Goal: Task Accomplishment & Management: Manage account settings

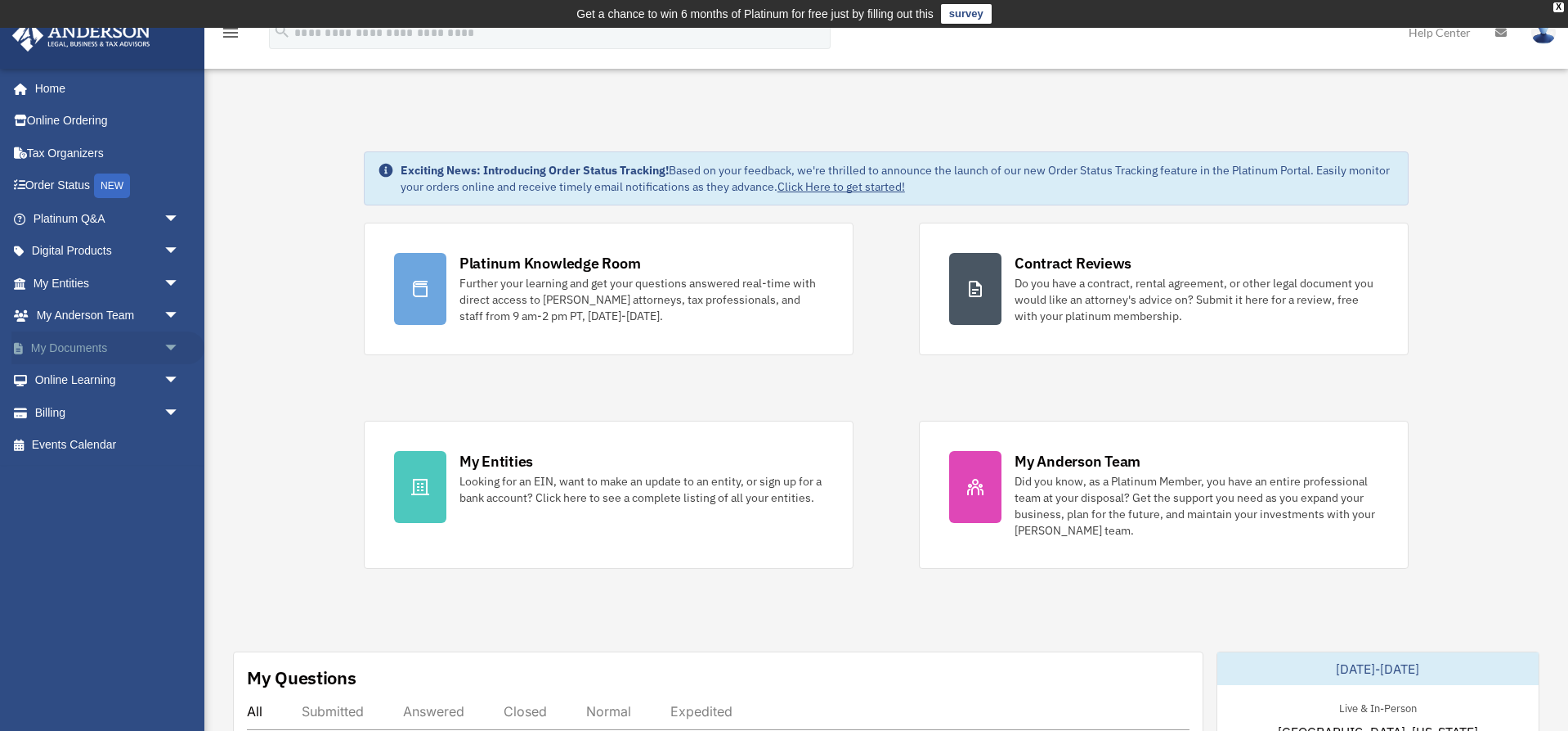
click at [95, 346] on link "My Documents arrow_drop_down" at bounding box center [108, 347] width 193 height 33
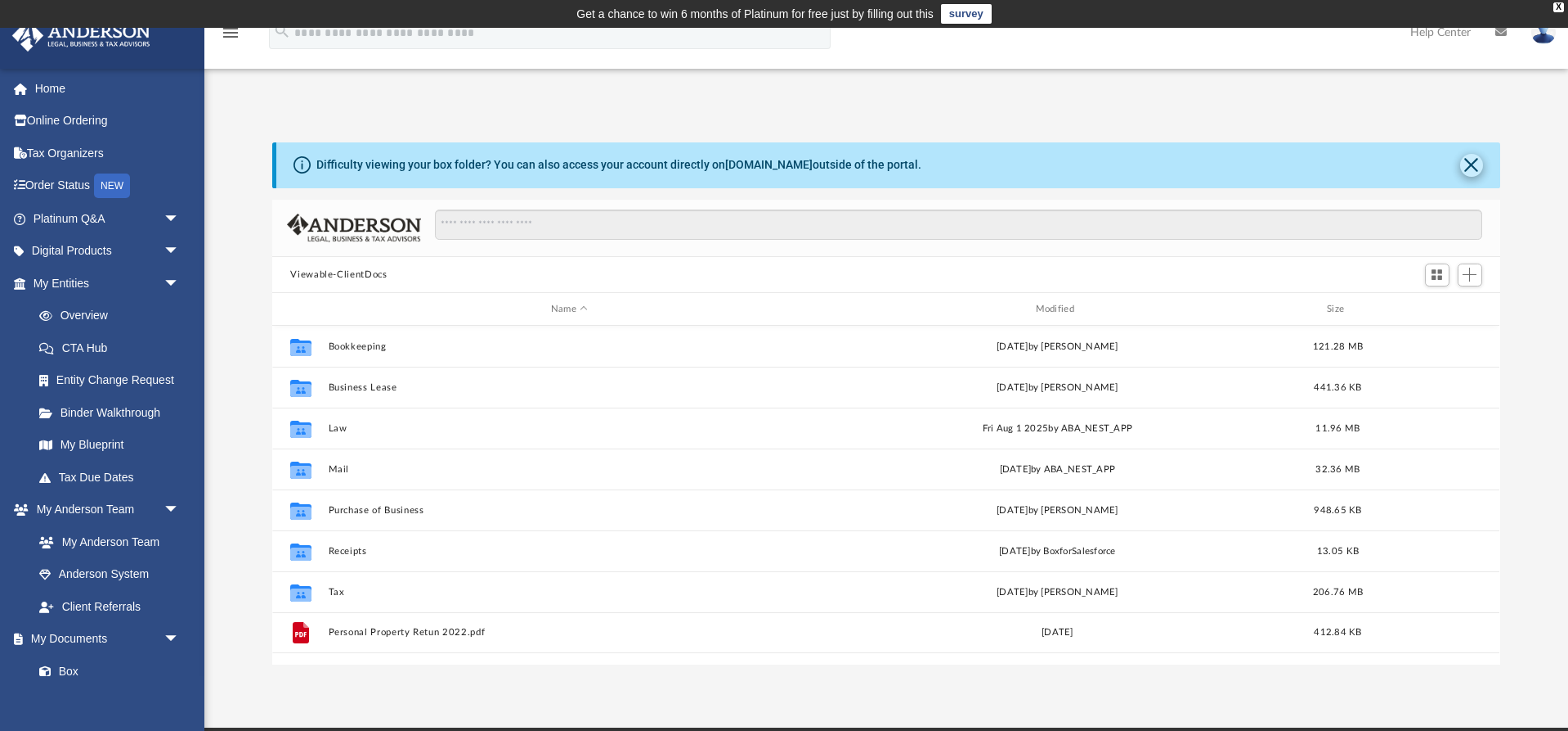
scroll to position [372, 1228]
click at [1480, 166] on button "Close" at bounding box center [1472, 165] width 23 height 23
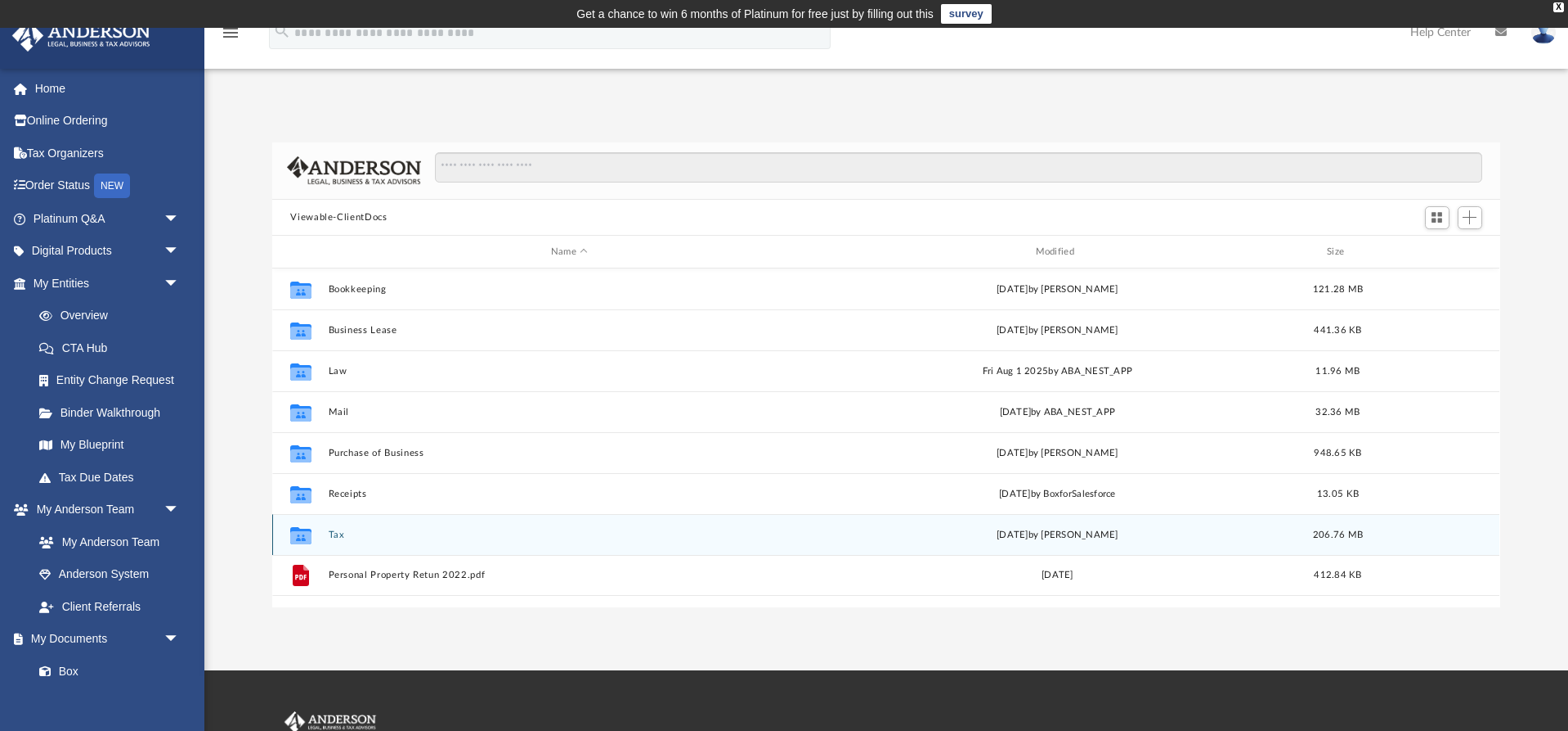
click at [497, 535] on button "Tax" at bounding box center [569, 534] width 481 height 11
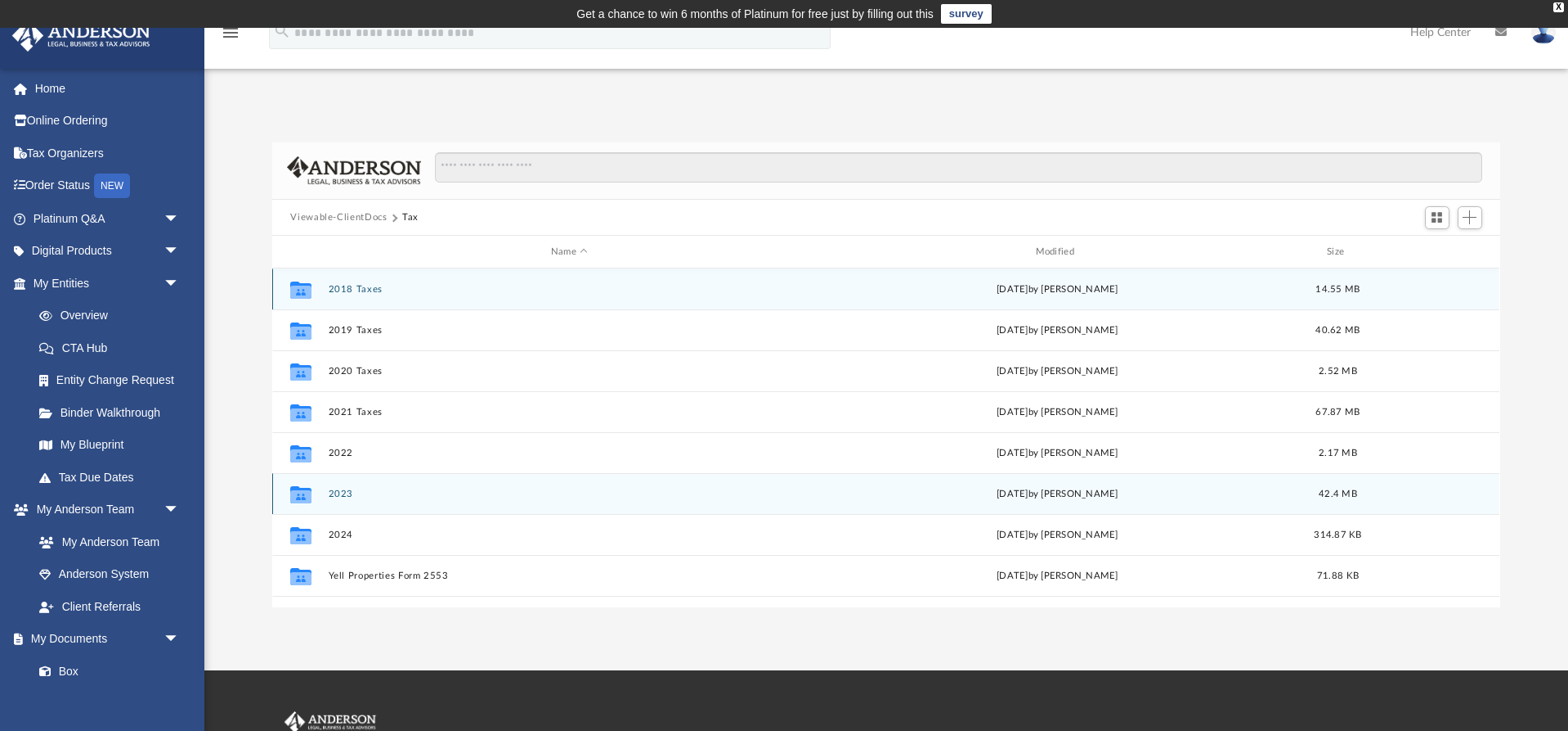
scroll to position [0, 0]
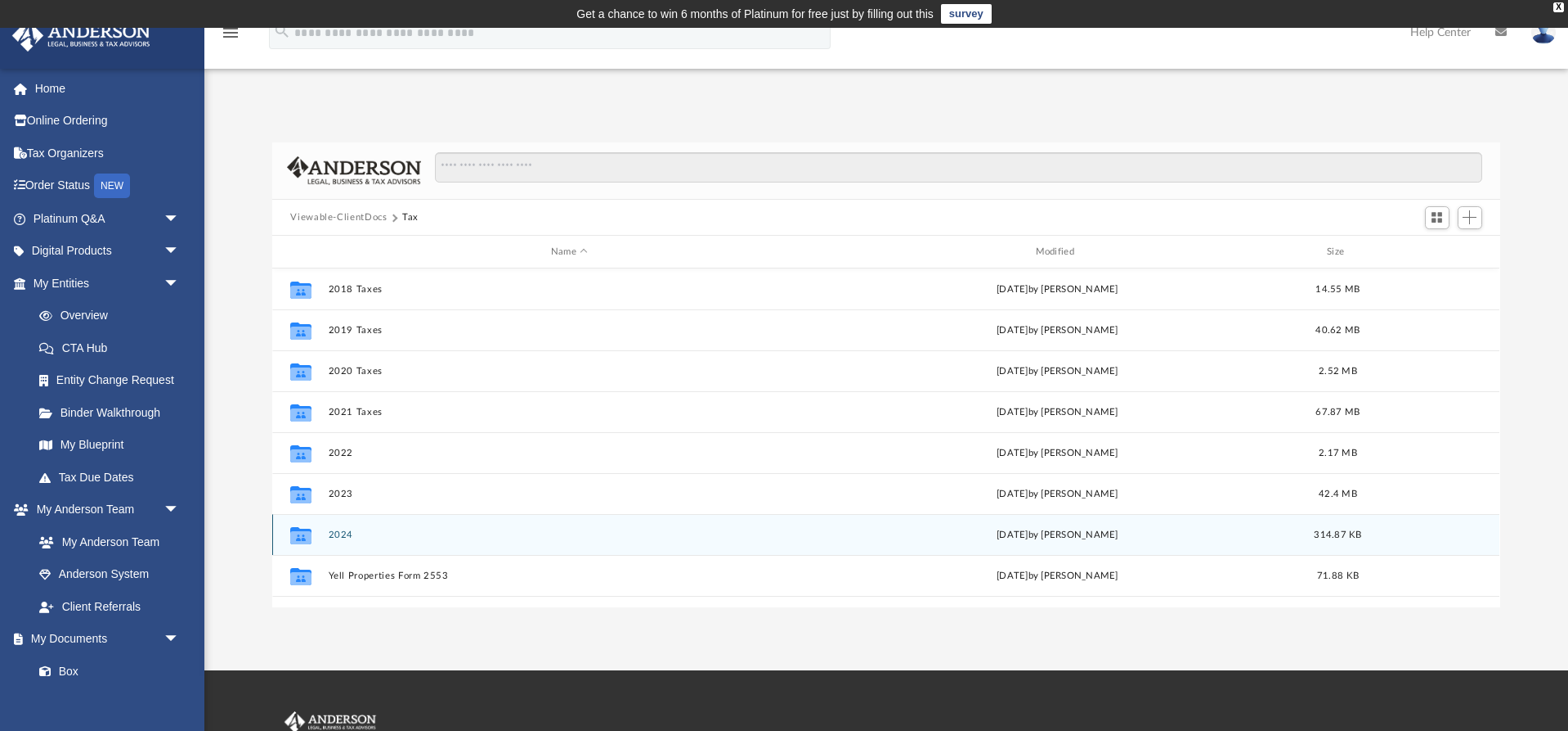
click at [388, 531] on button "2024" at bounding box center [569, 534] width 481 height 11
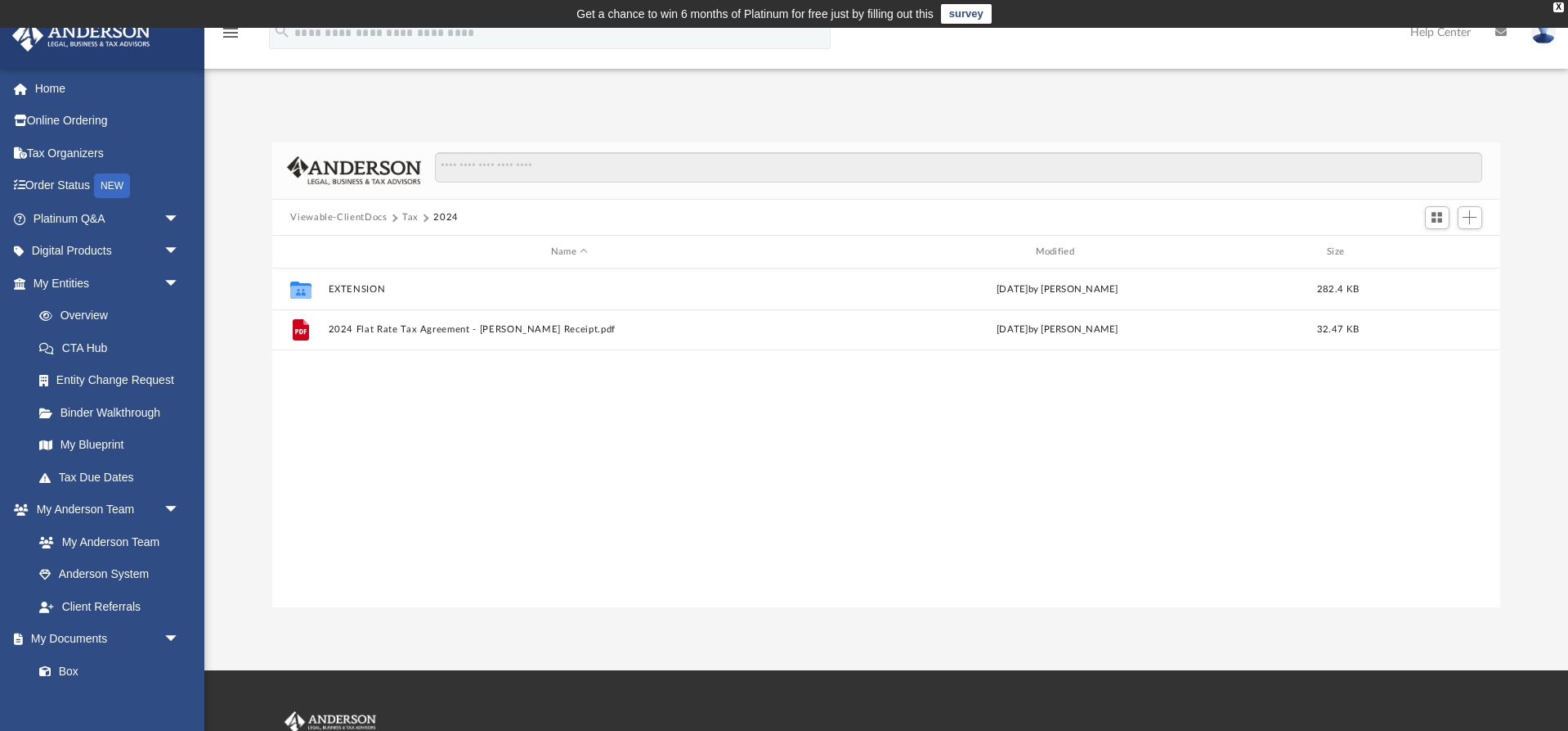
click at [376, 216] on button "Viewable-ClientDocs" at bounding box center [338, 217] width 96 height 15
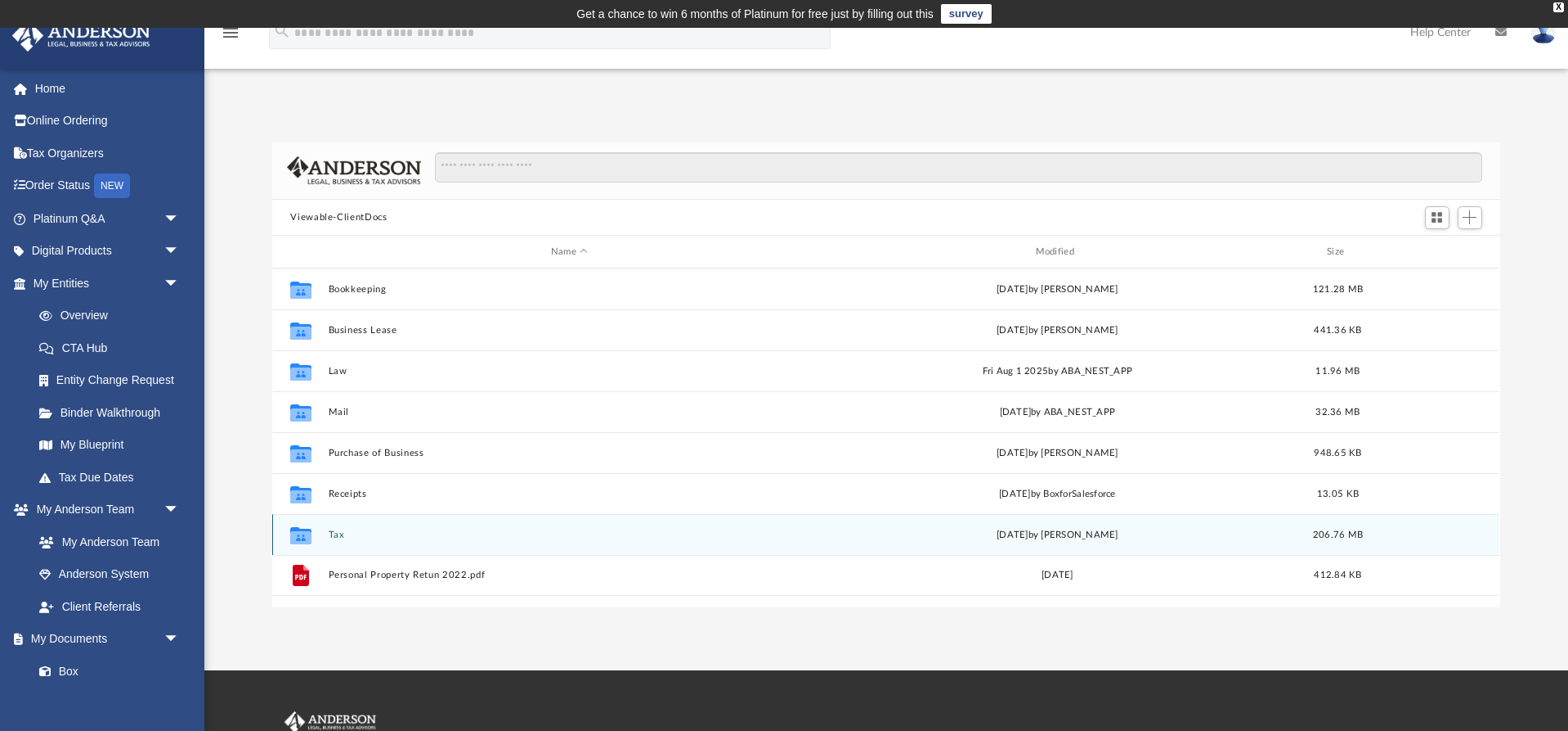
click at [307, 545] on icon "Collaborated Folder" at bounding box center [301, 534] width 26 height 26
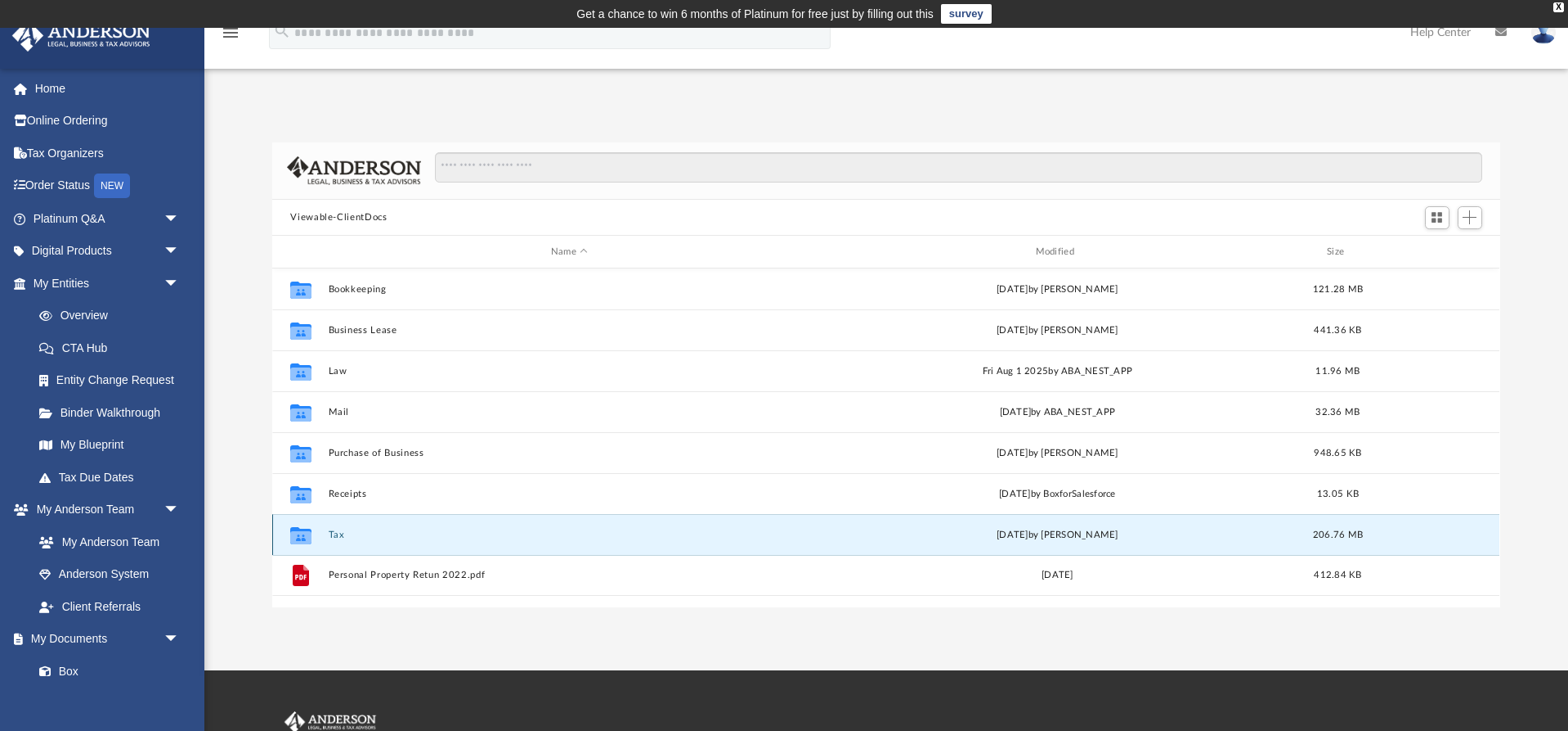
click at [339, 536] on button "Tax" at bounding box center [569, 534] width 481 height 11
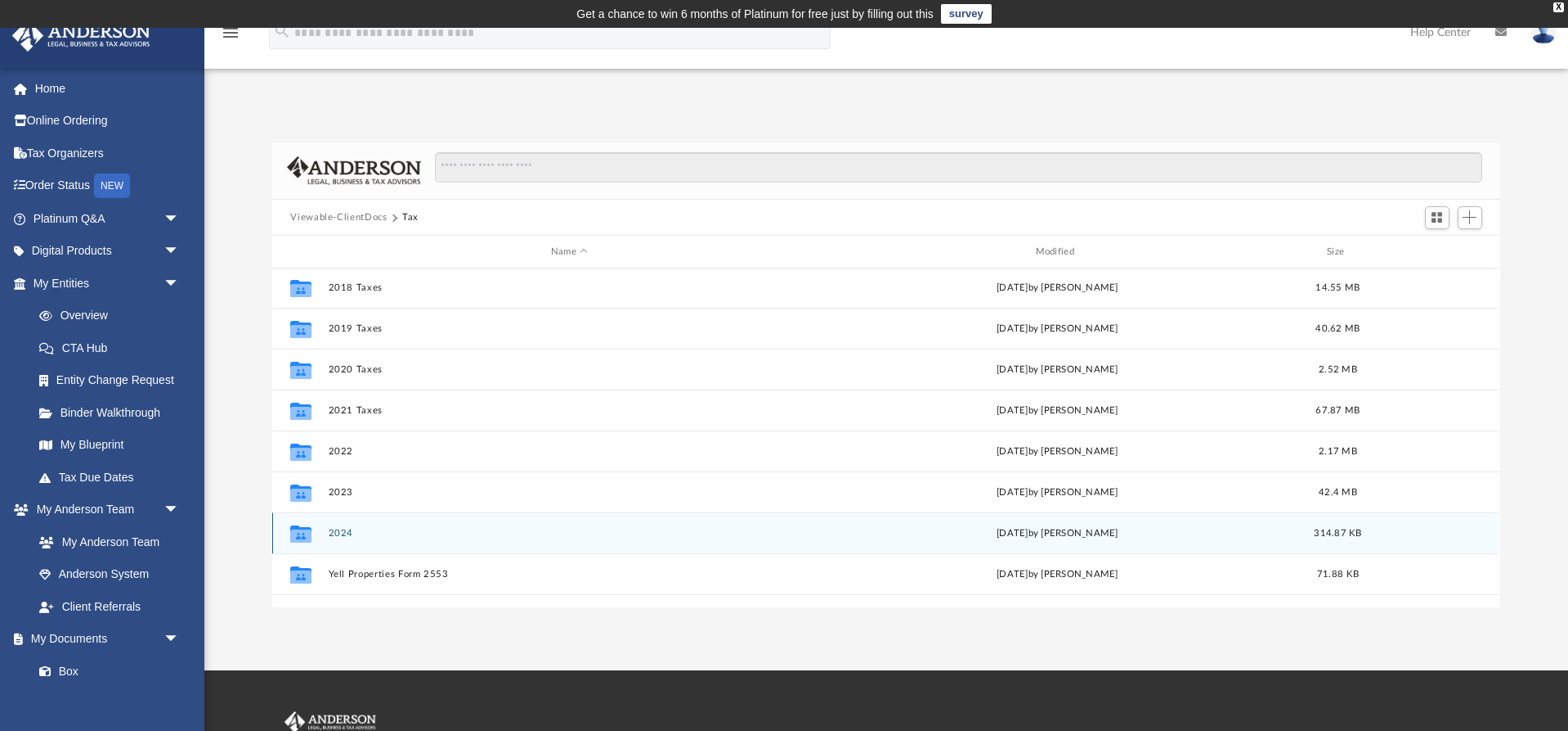
click at [339, 536] on button "2024" at bounding box center [569, 532] width 481 height 11
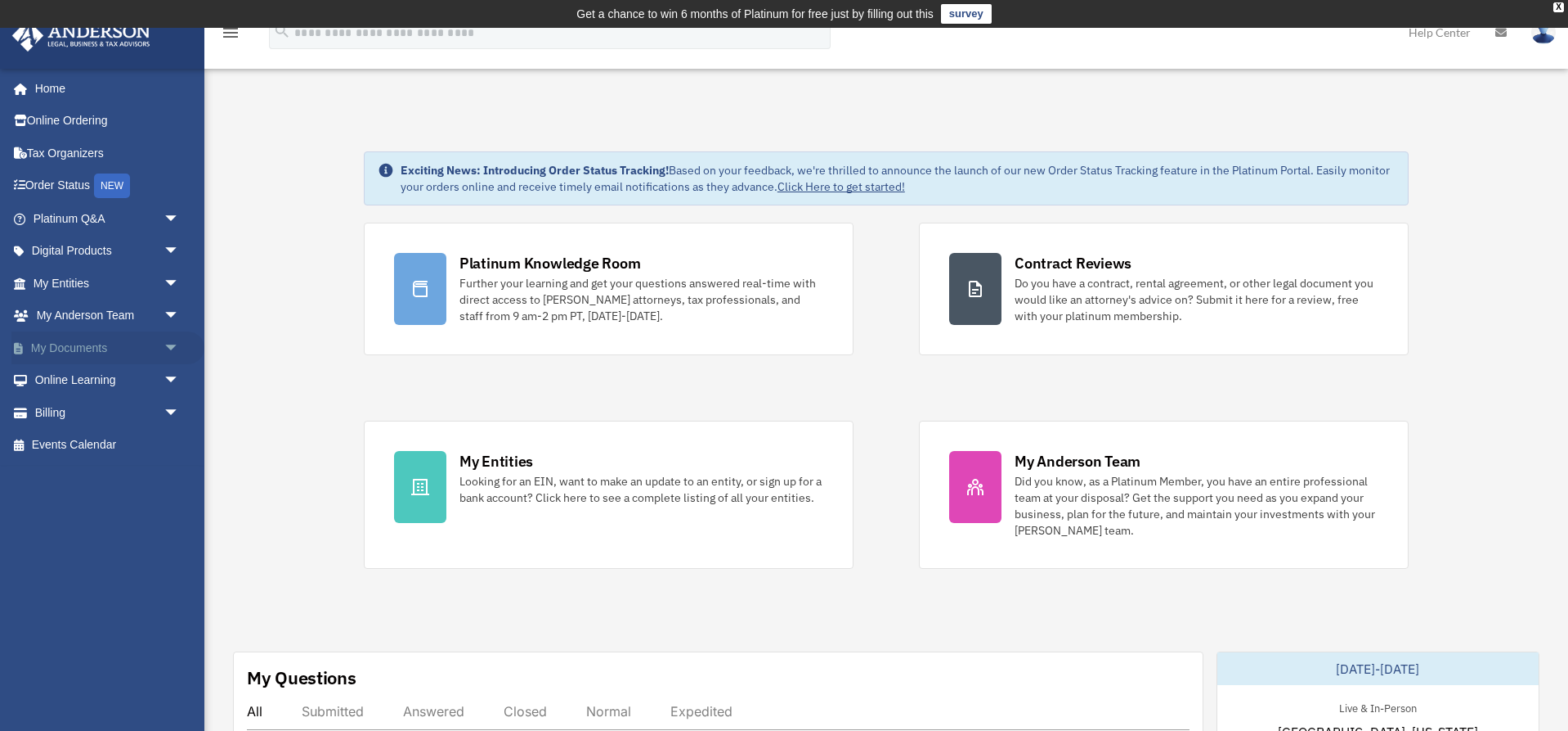
click at [77, 345] on link "My Documents arrow_drop_down" at bounding box center [108, 347] width 193 height 33
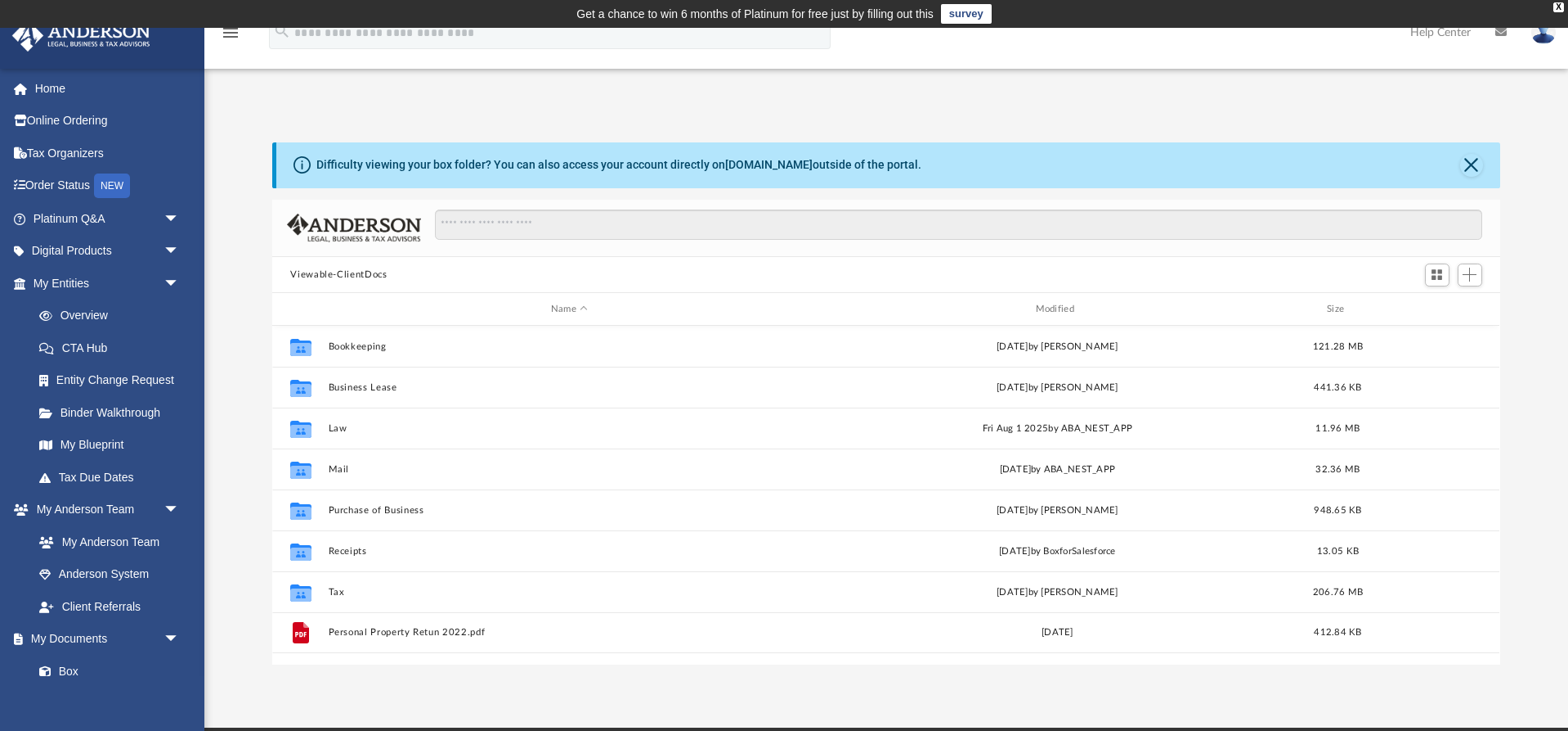
scroll to position [1, 1]
click at [1473, 165] on button "Close" at bounding box center [1472, 165] width 23 height 23
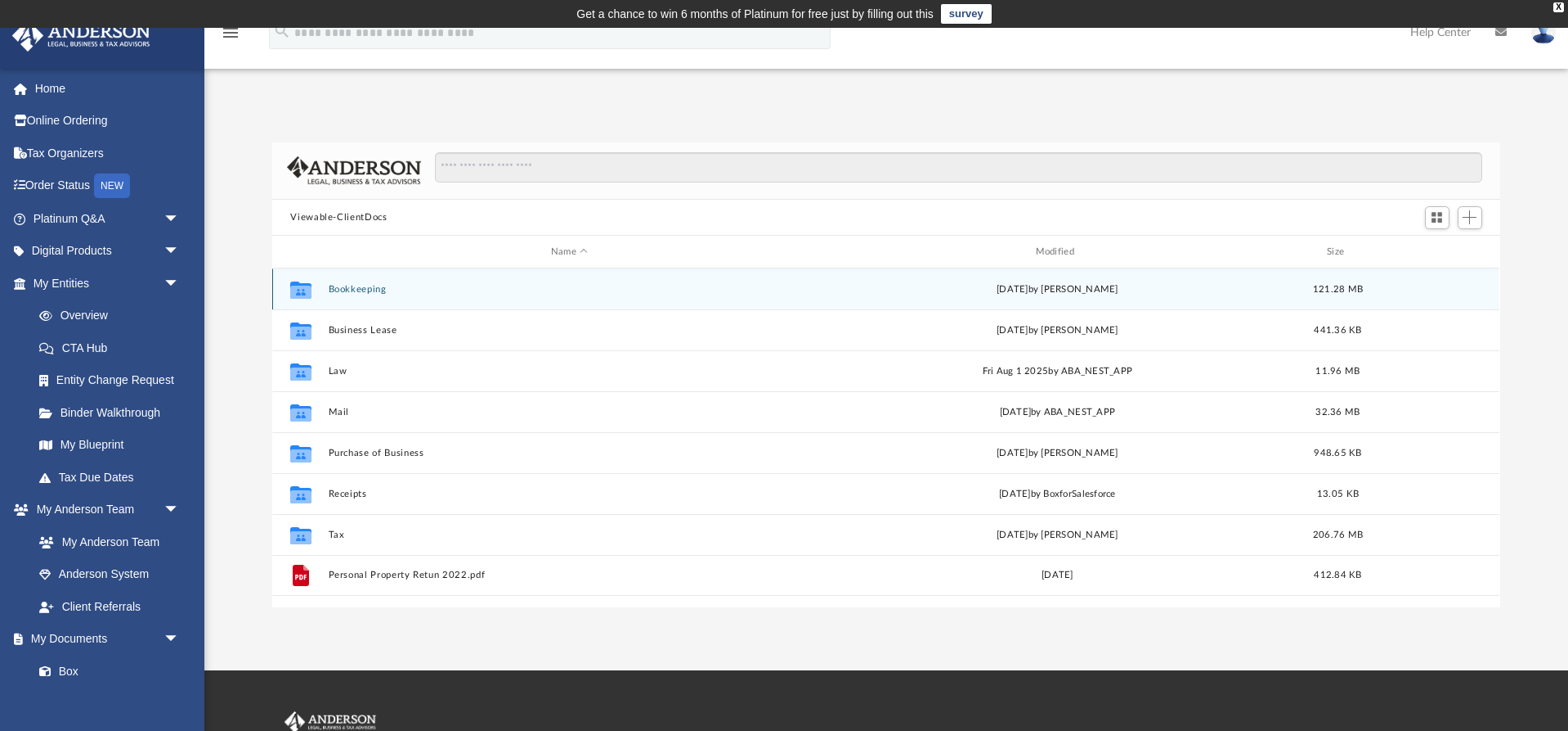
click at [434, 286] on button "Bookkeeping" at bounding box center [569, 289] width 481 height 11
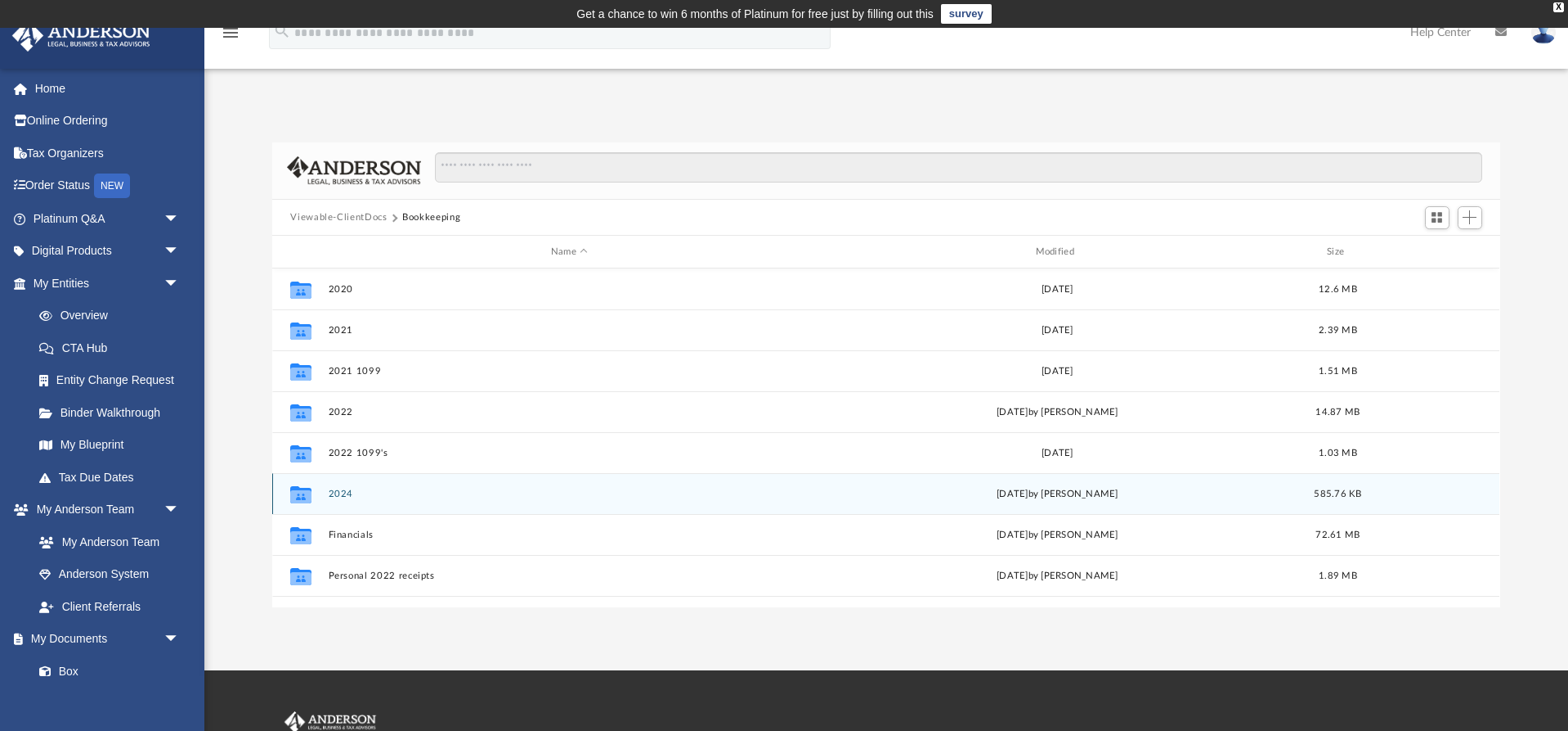
scroll to position [0, 0]
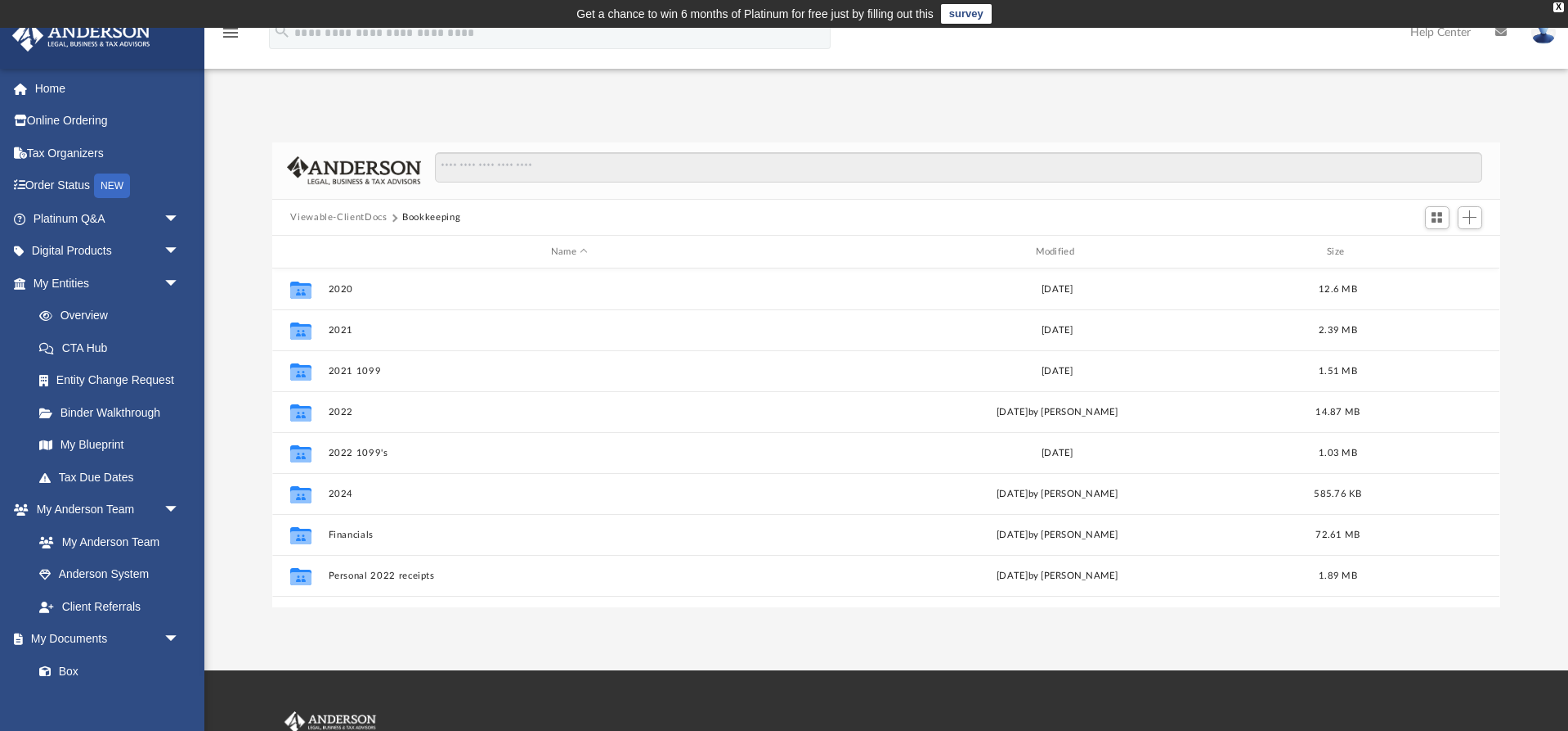
click at [342, 217] on button "Viewable-ClientDocs" at bounding box center [338, 217] width 96 height 15
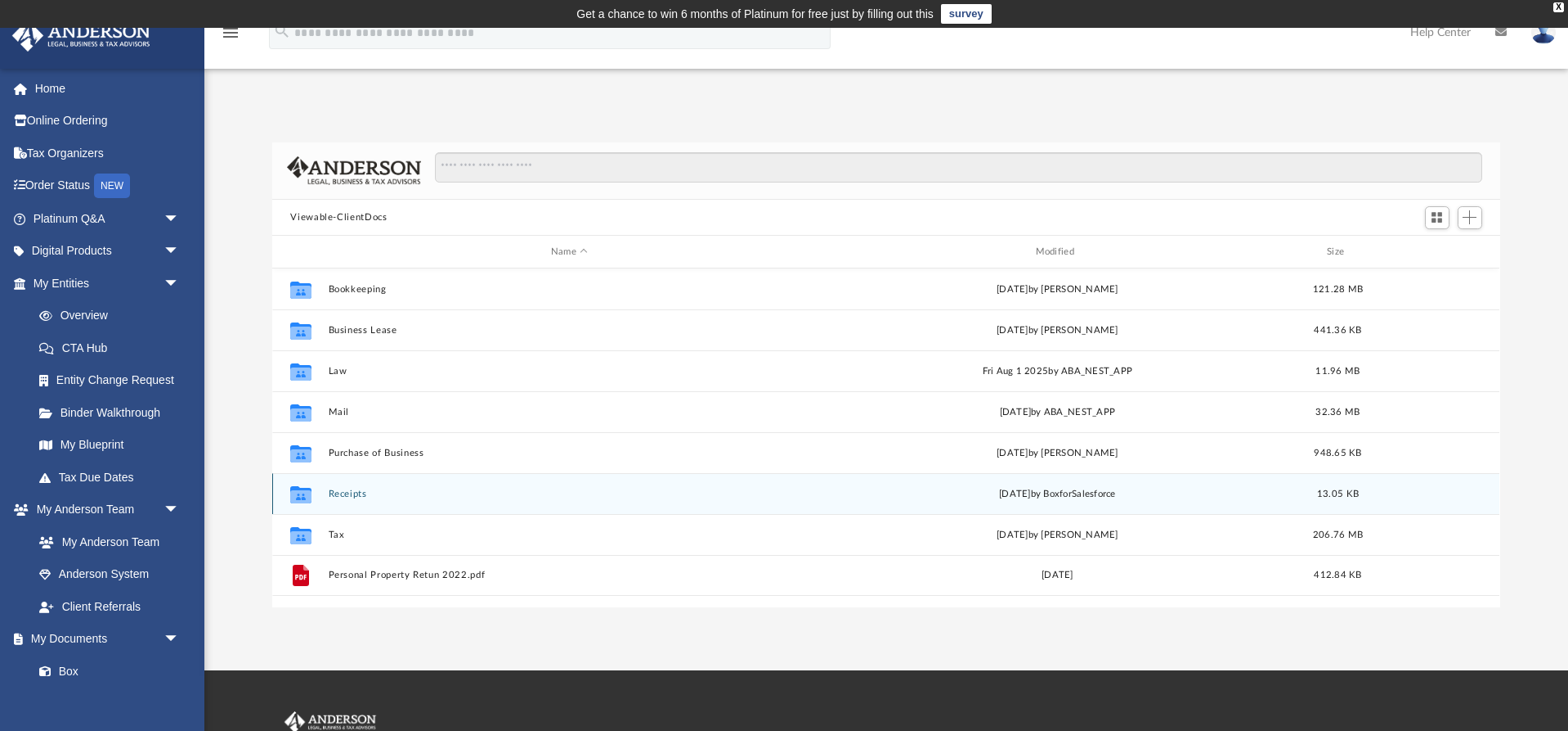
click at [336, 491] on button "Receipts" at bounding box center [569, 493] width 481 height 11
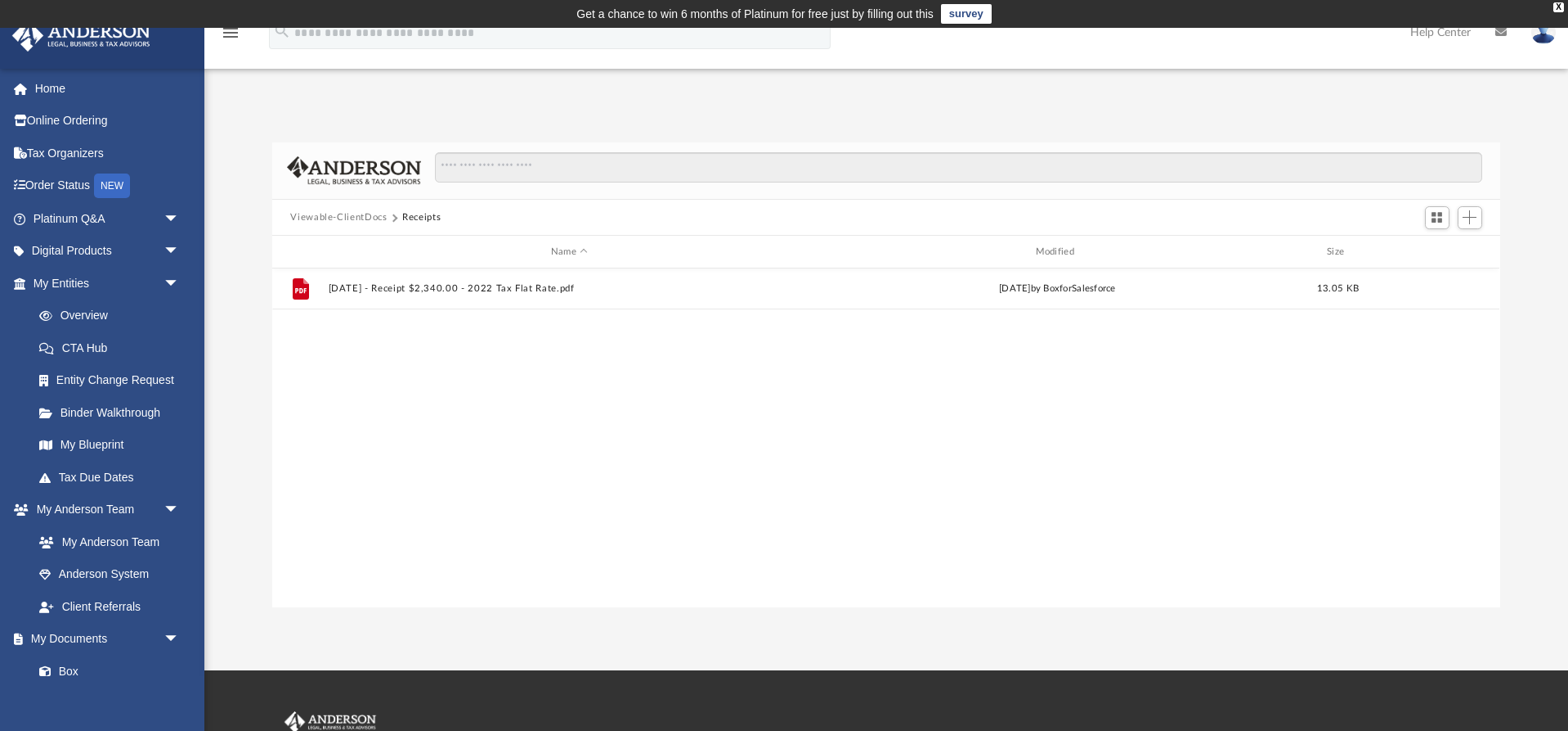
click at [334, 212] on button "Viewable-ClientDocs" at bounding box center [338, 217] width 96 height 15
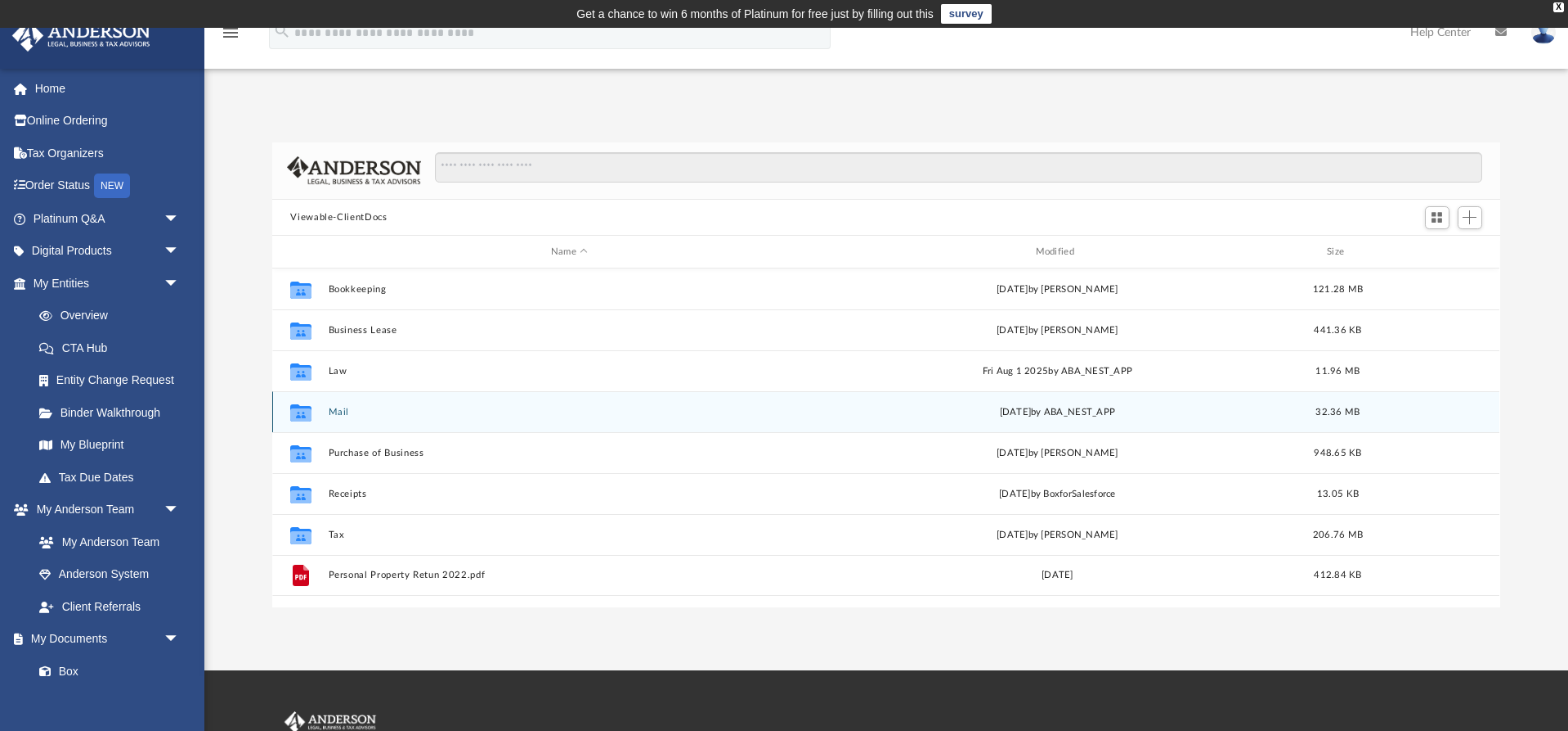
click at [350, 410] on button "Mail" at bounding box center [569, 412] width 481 height 11
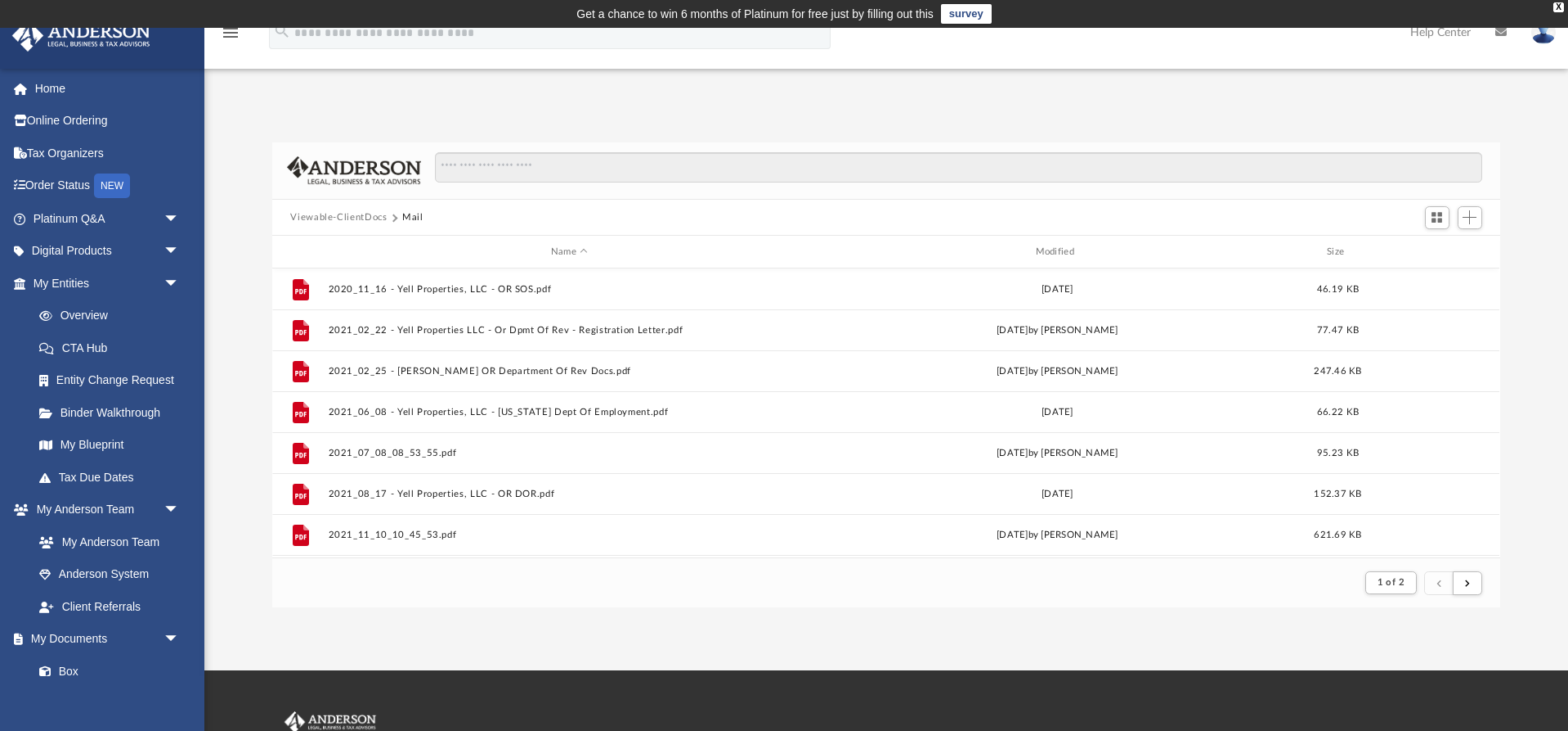
scroll to position [0, 1]
click at [306, 214] on button "Viewable-ClientDocs" at bounding box center [338, 217] width 96 height 15
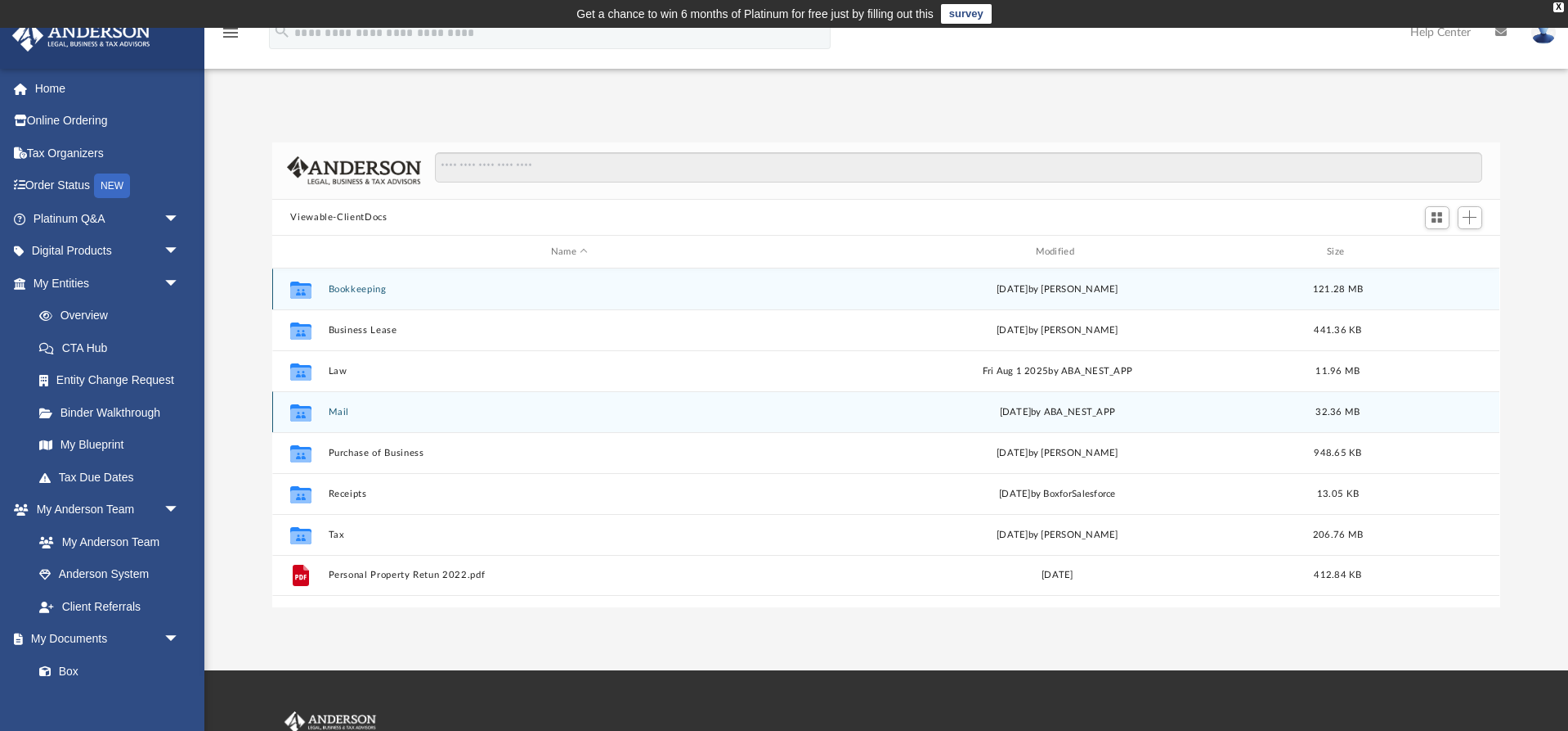
scroll to position [0, 0]
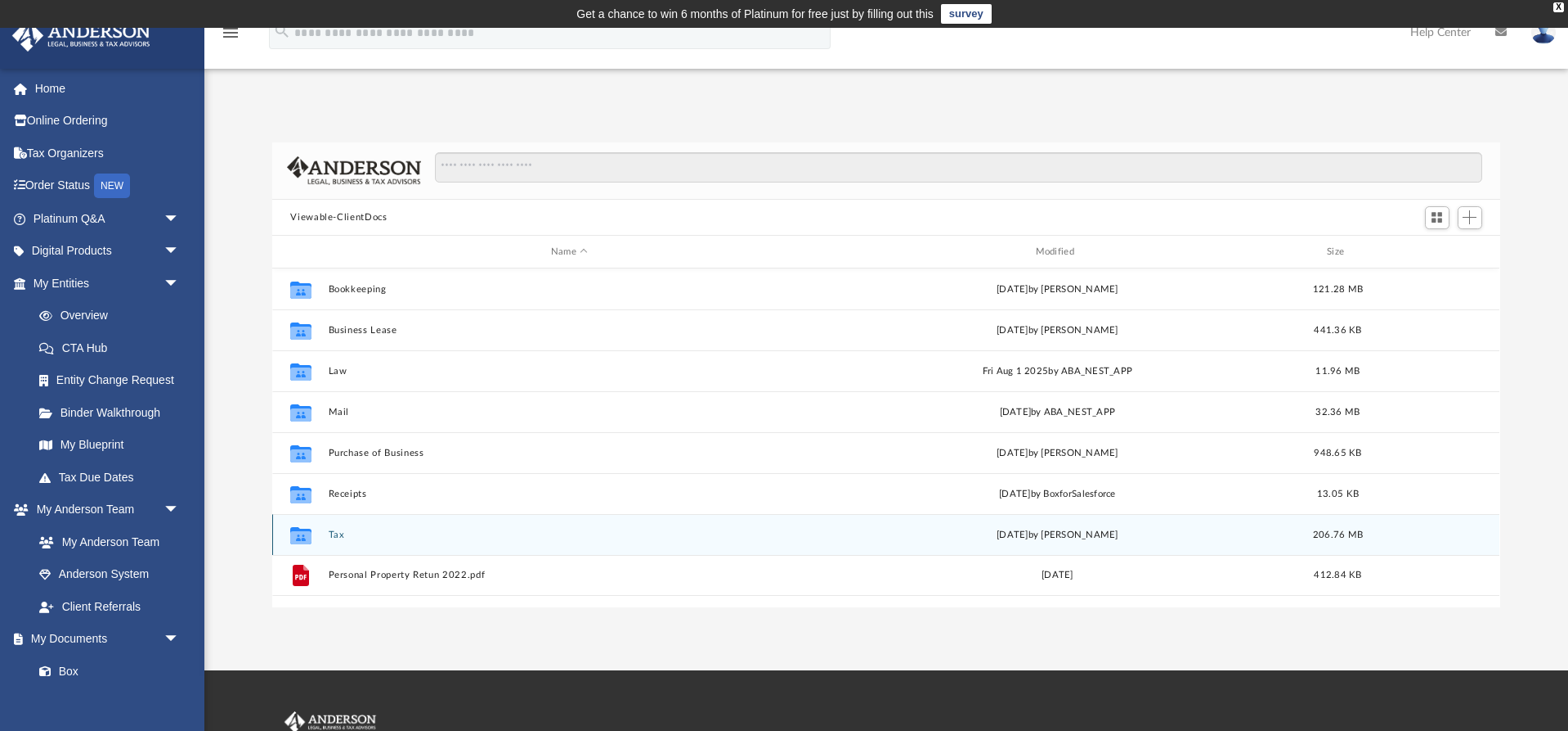
click at [305, 535] on icon "grid" at bounding box center [301, 537] width 21 height 13
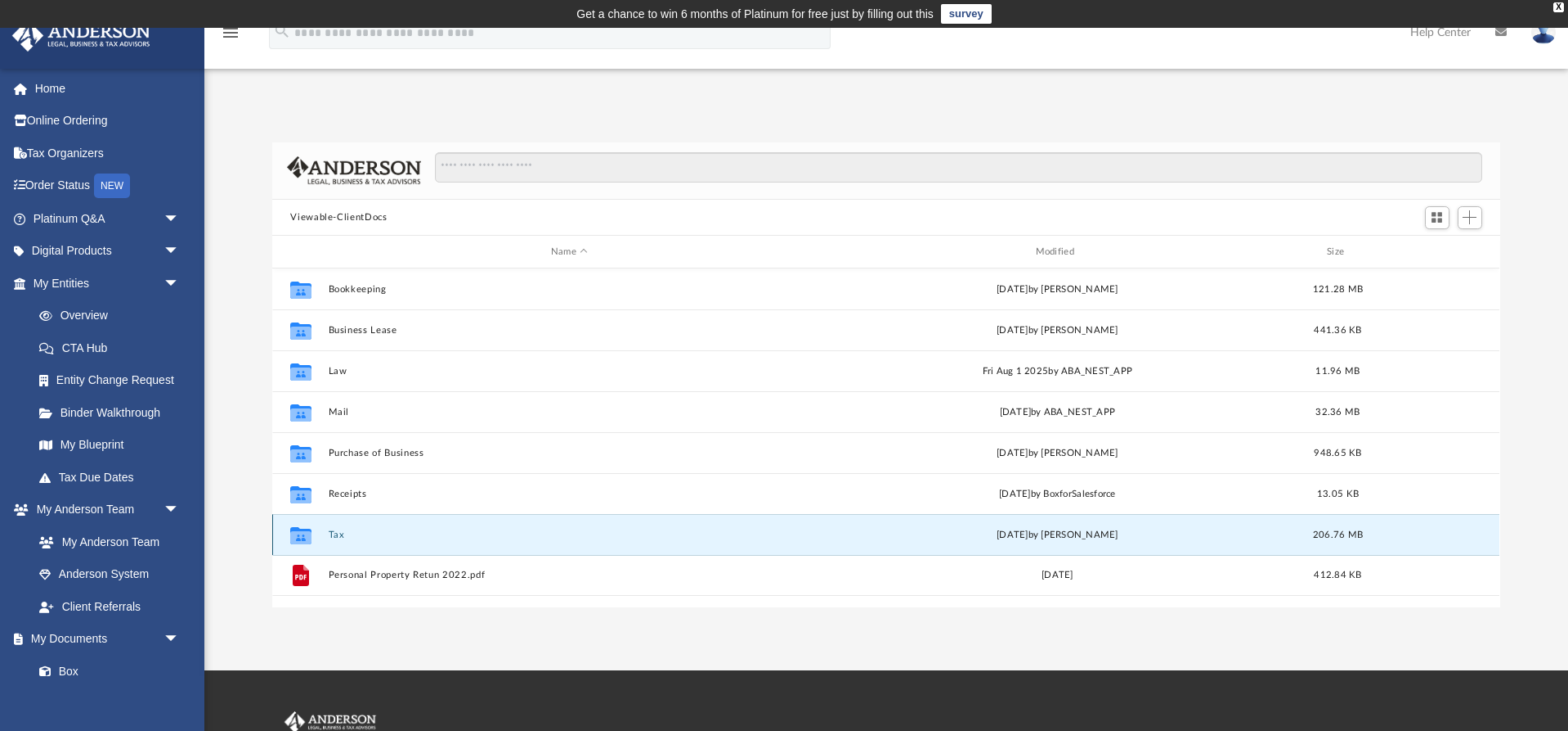
scroll to position [0, 1]
click at [336, 534] on button "Tax" at bounding box center [569, 534] width 481 height 11
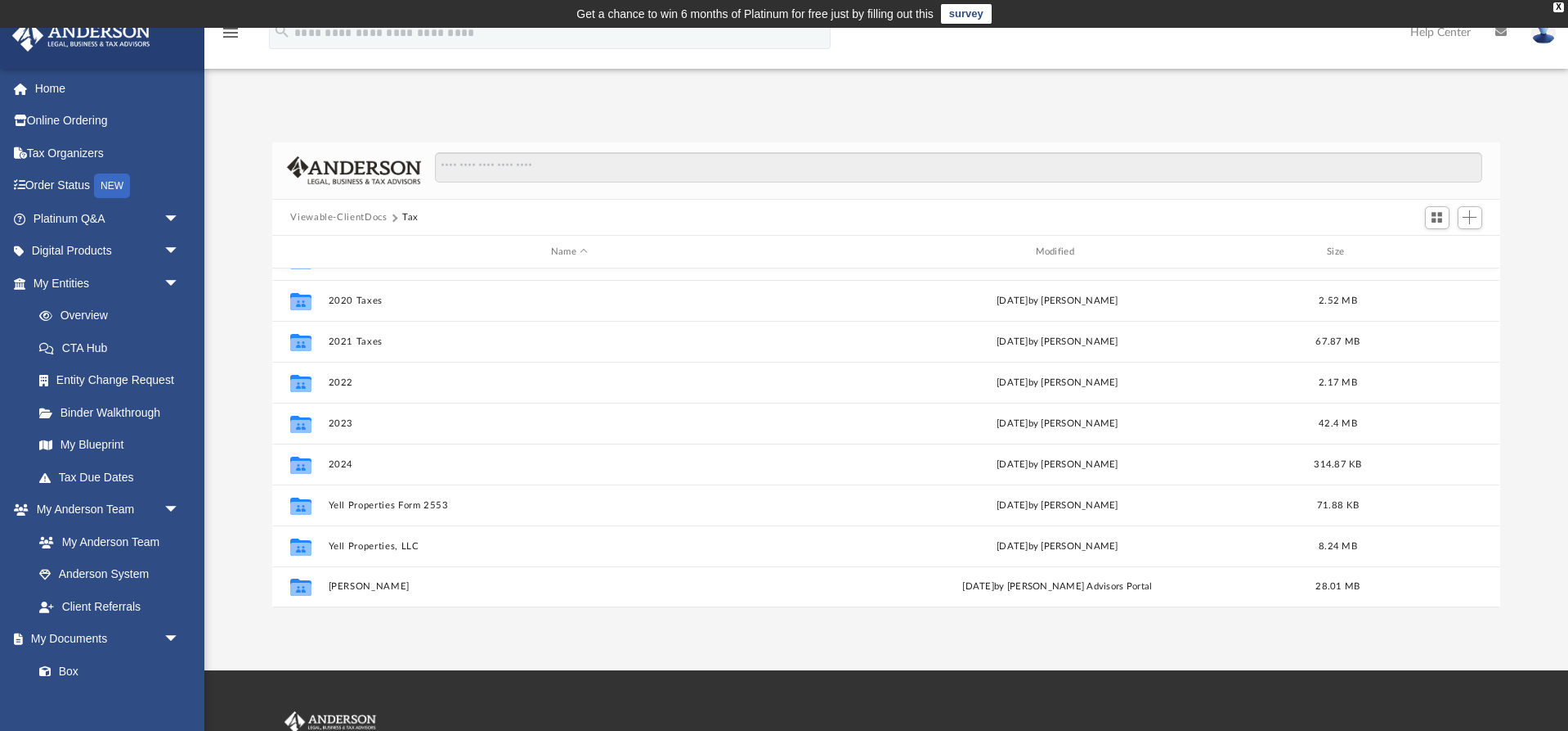
scroll to position [70, 0]
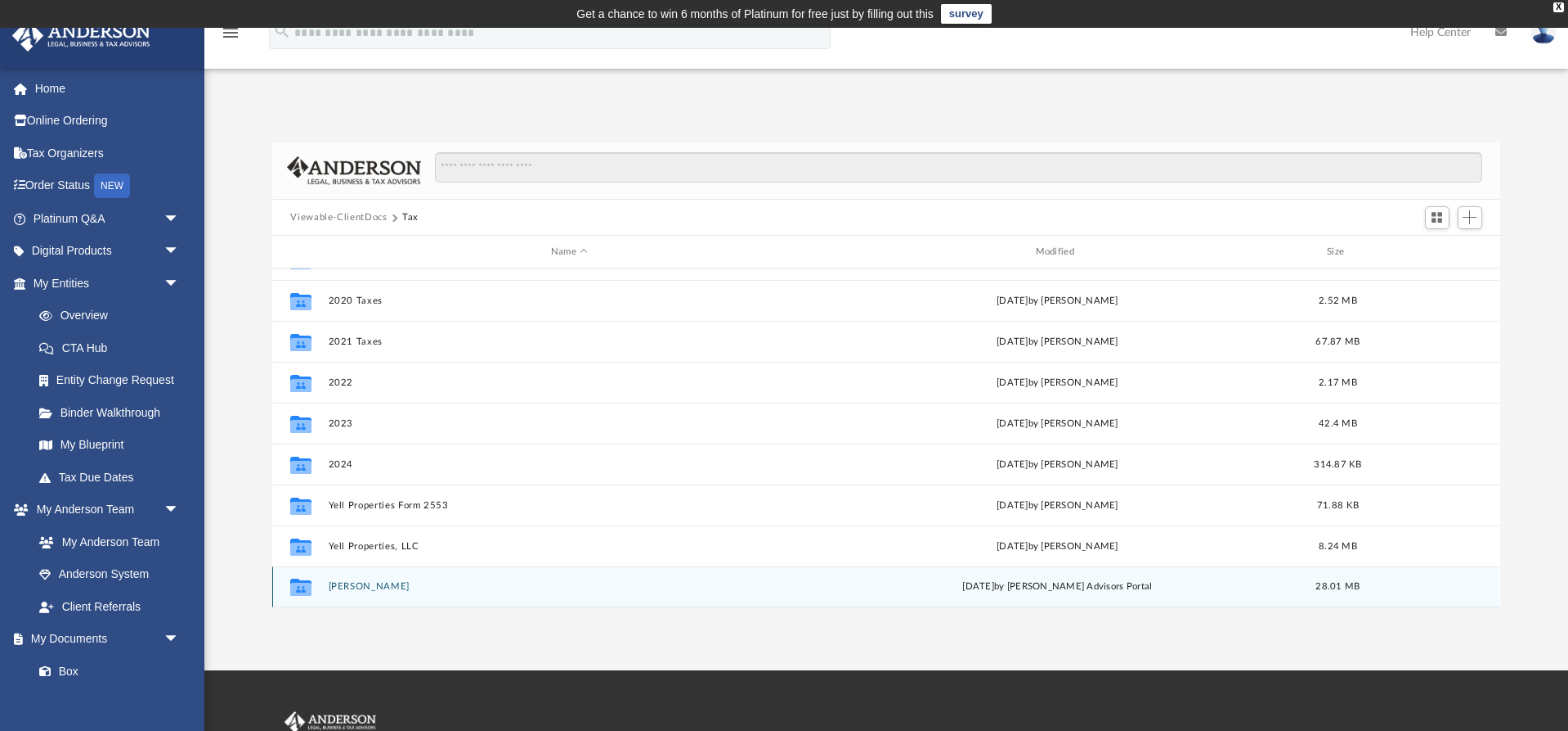
click at [372, 584] on button "Yoder, Edwin" at bounding box center [569, 587] width 481 height 11
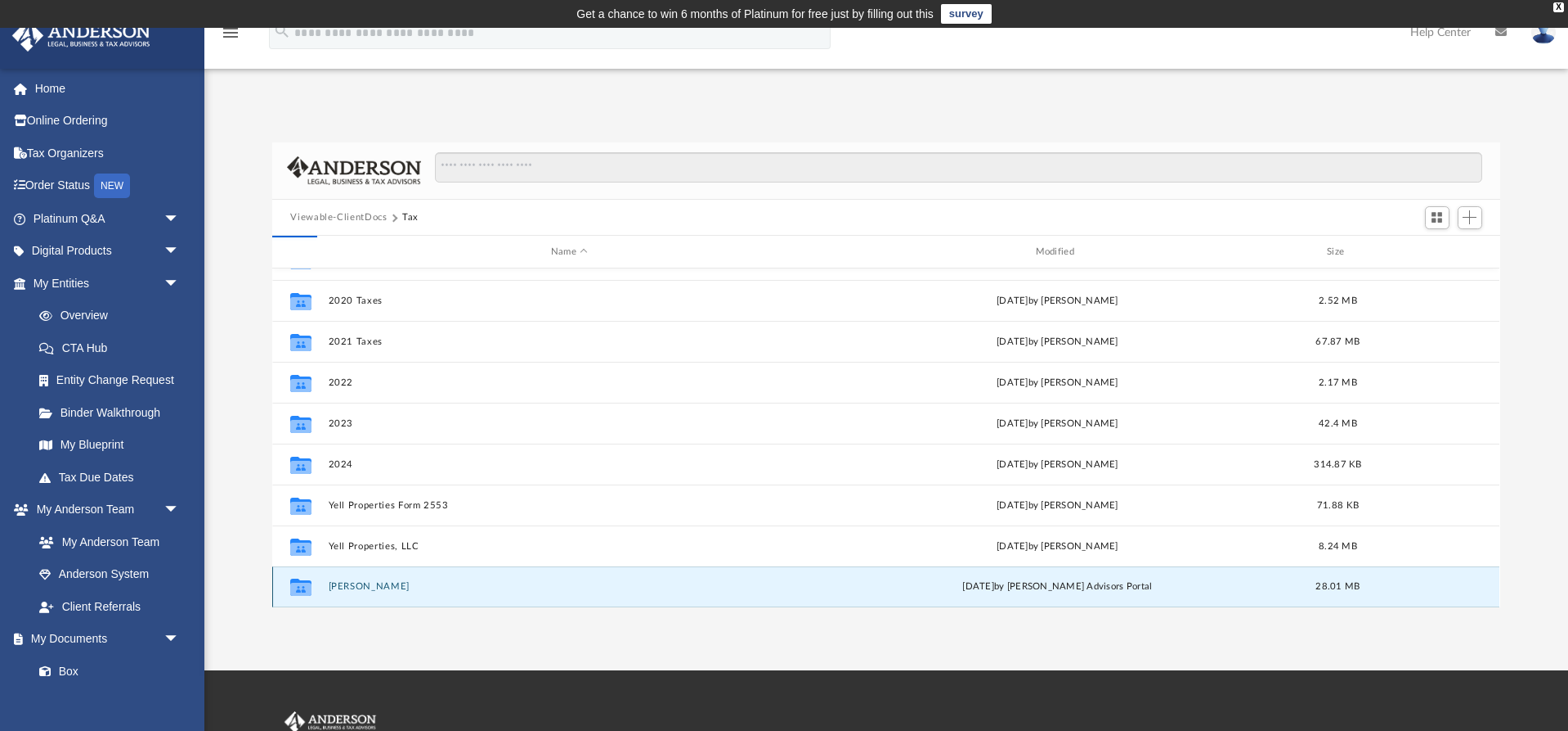
scroll to position [0, 0]
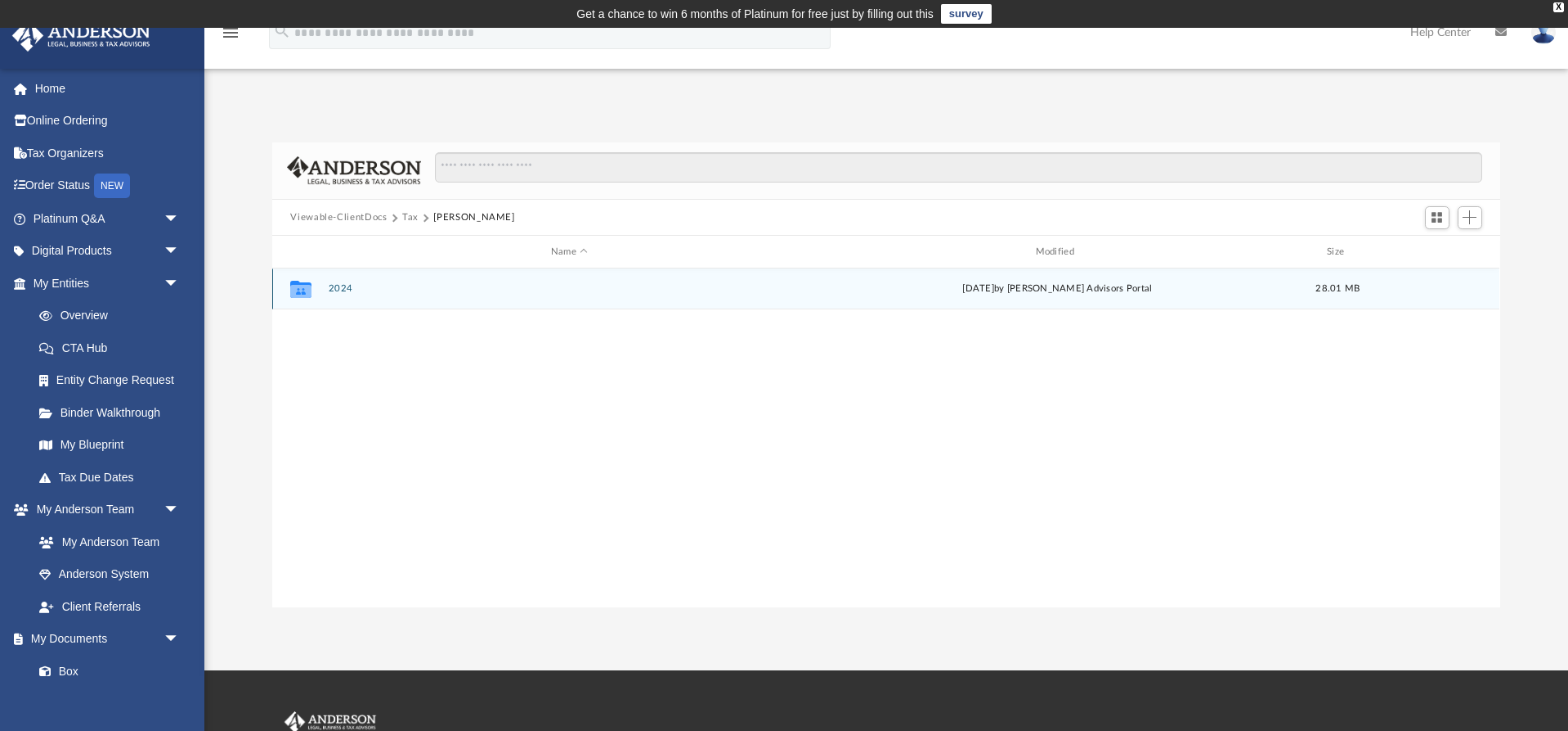
click at [344, 289] on button "2024" at bounding box center [569, 289] width 481 height 11
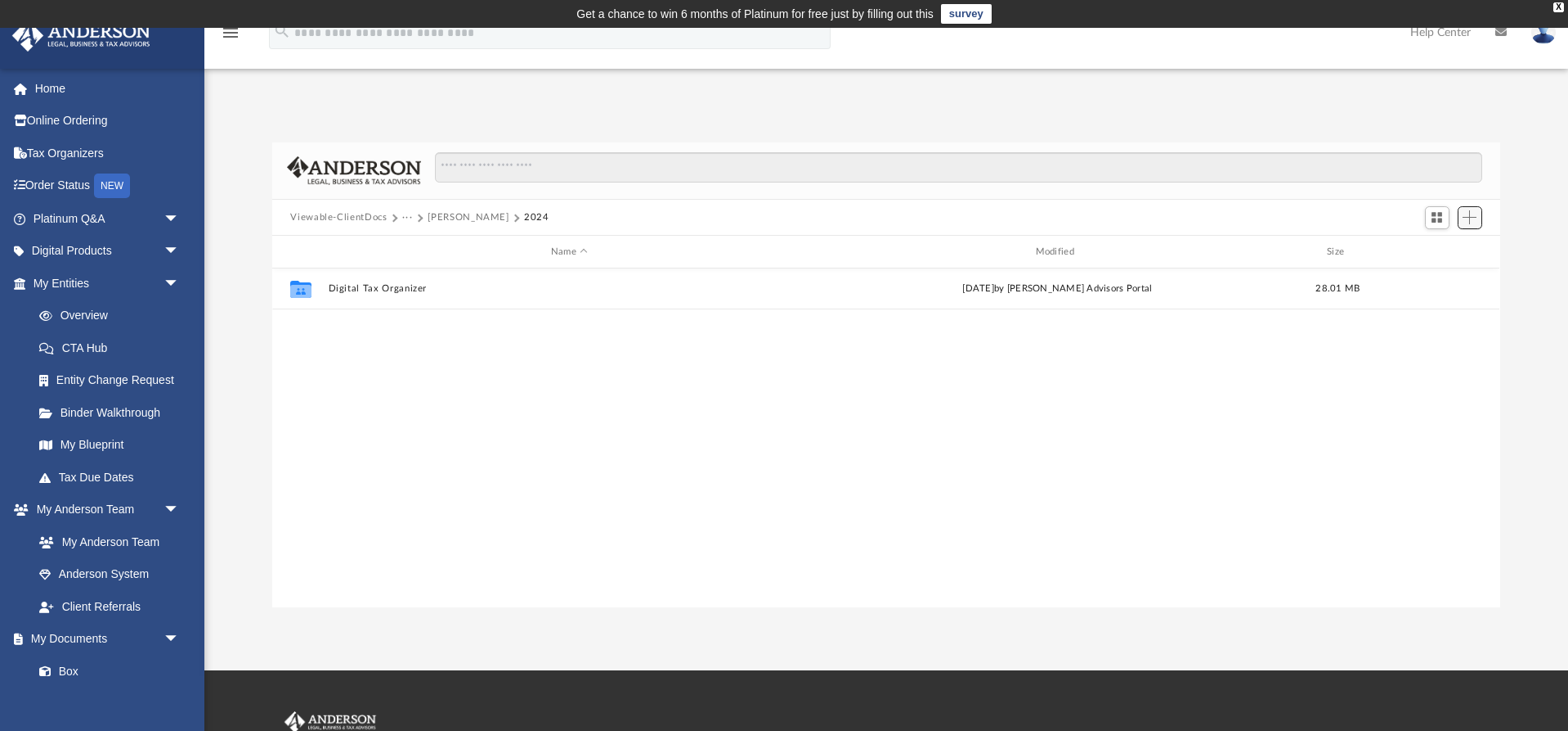
click at [1466, 216] on span "Add" at bounding box center [1470, 217] width 14 height 14
click at [1446, 254] on li "Upload" at bounding box center [1447, 251] width 53 height 18
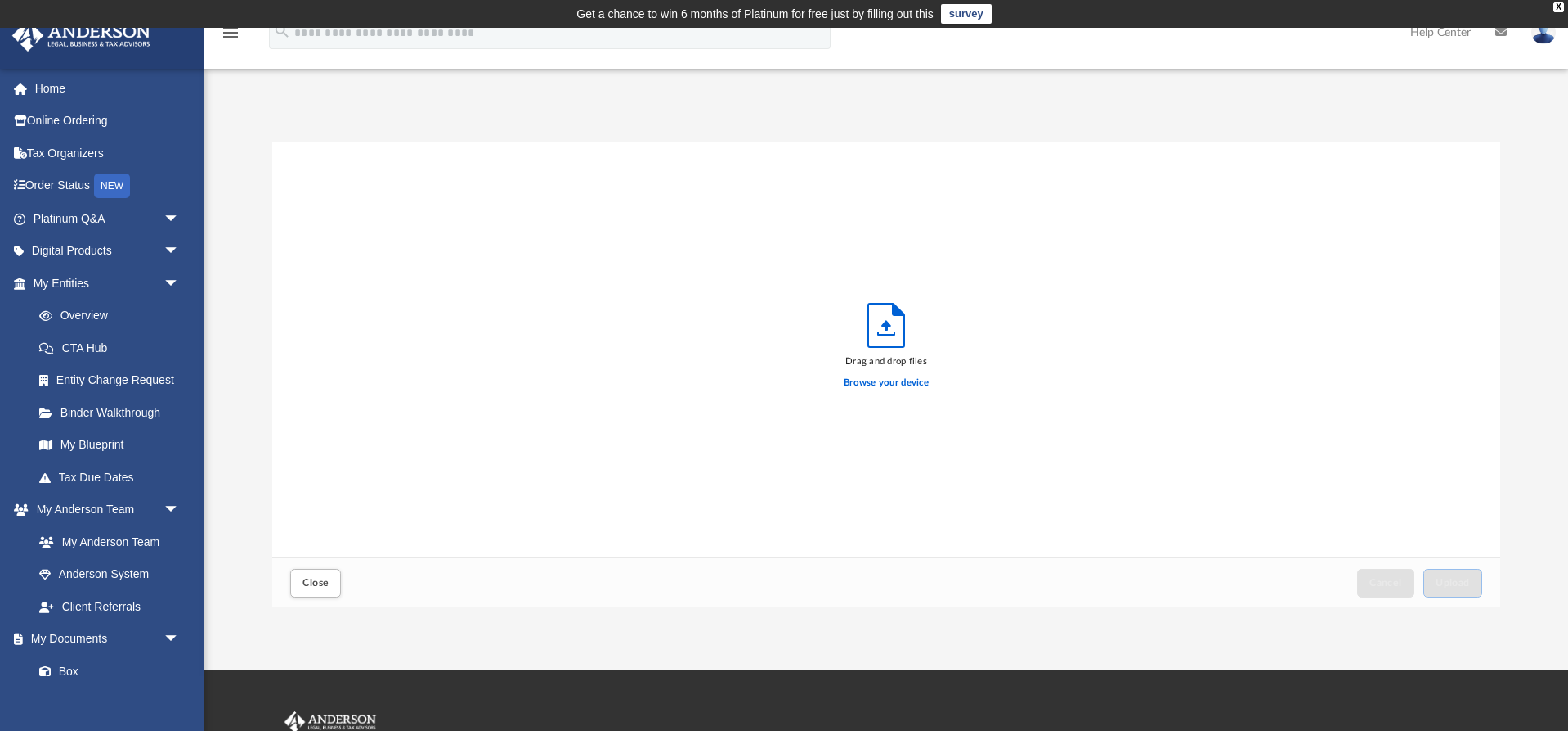
scroll to position [415, 1228]
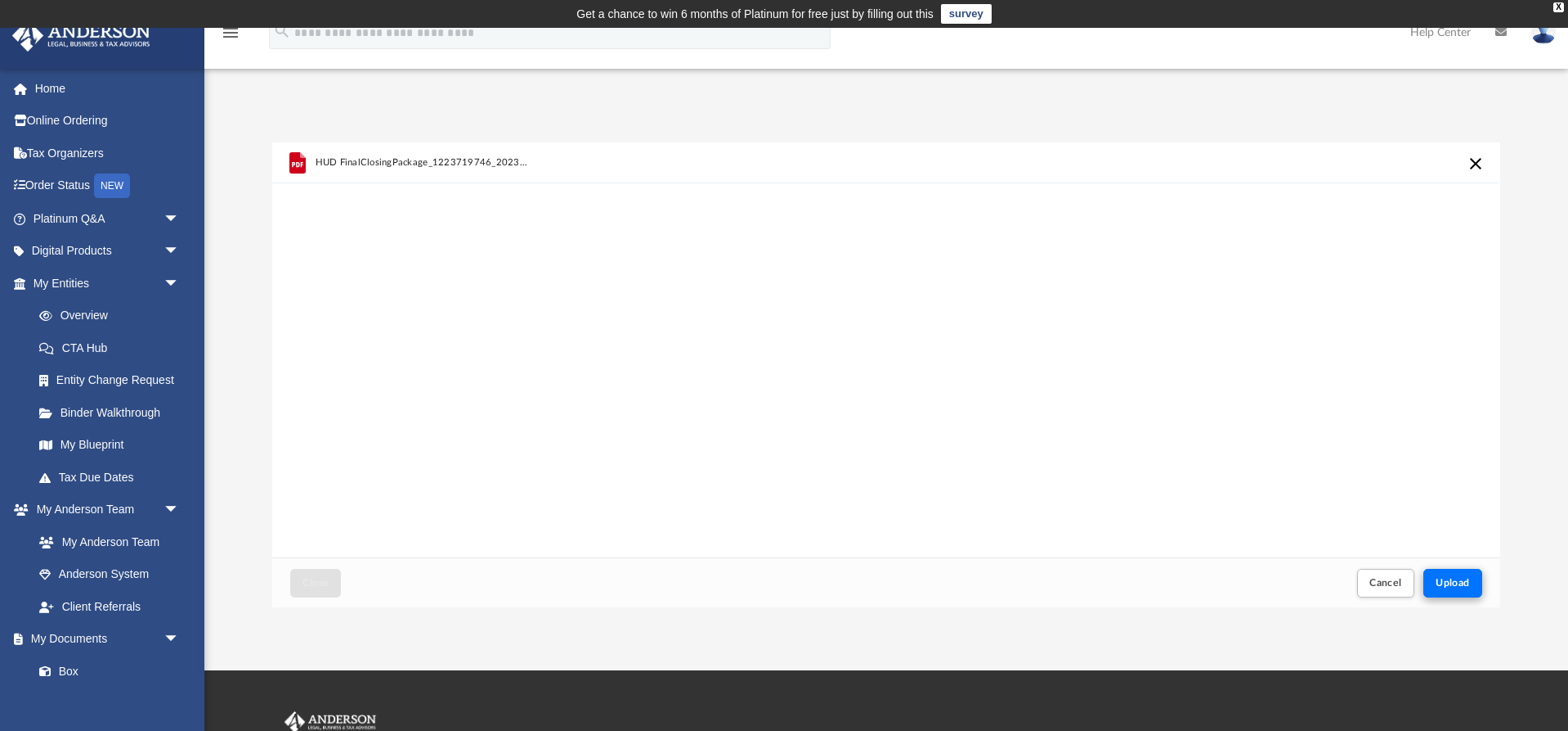
click at [1457, 580] on span "Upload" at bounding box center [1452, 582] width 34 height 10
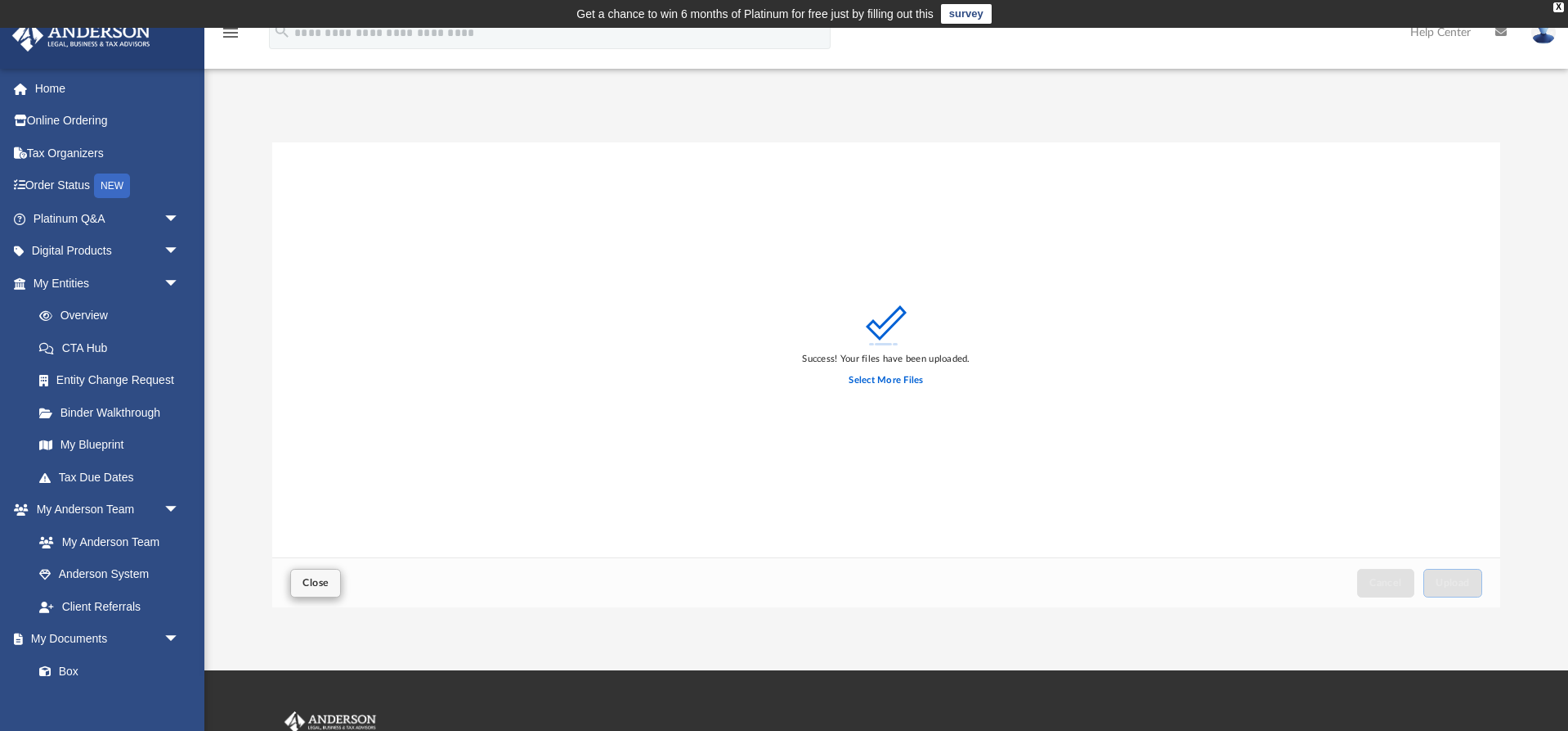
click at [312, 583] on span "Close" at bounding box center [315, 582] width 26 height 10
